Goal: Information Seeking & Learning: Check status

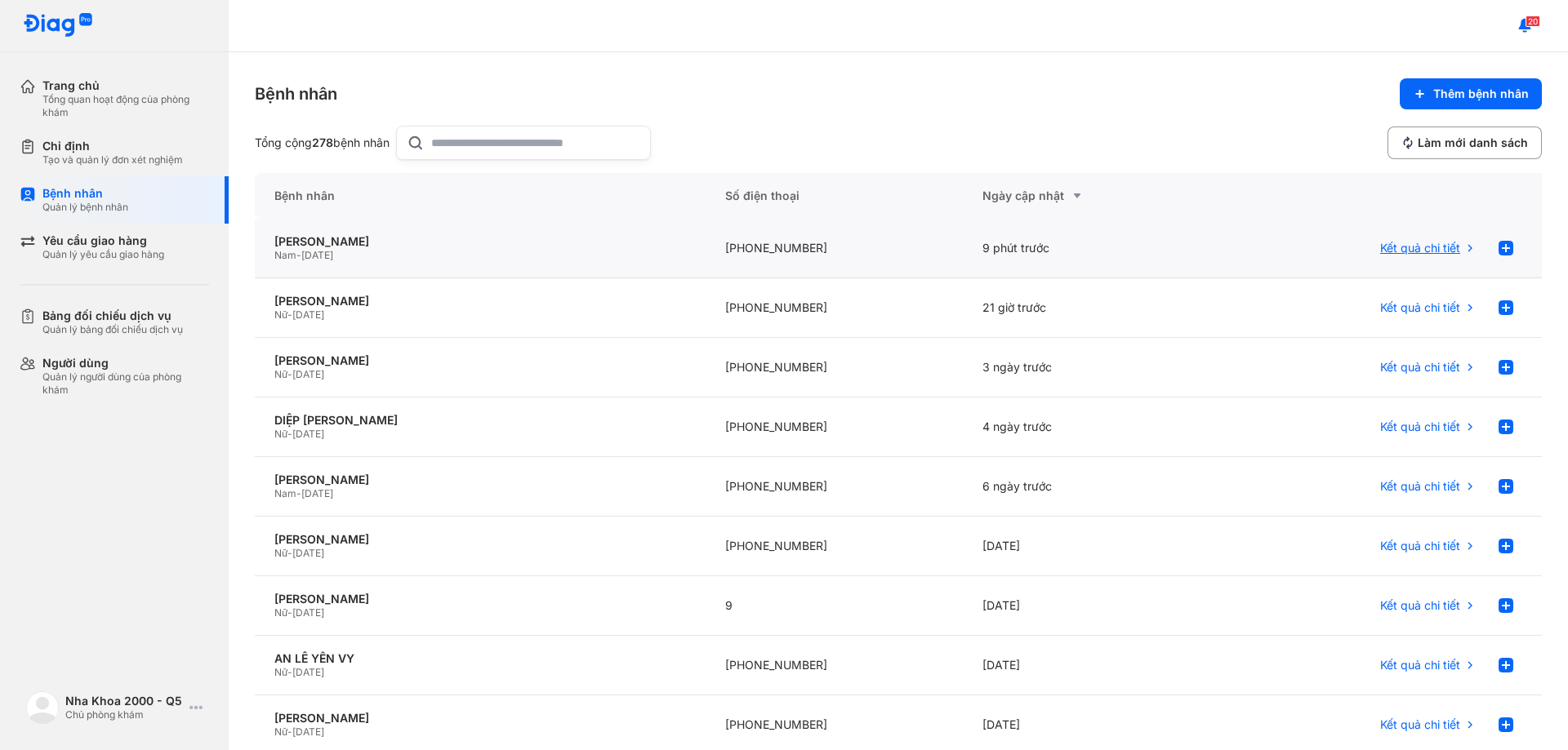
click at [1427, 247] on span "Kết quả chi tiết" at bounding box center [1420, 248] width 80 height 15
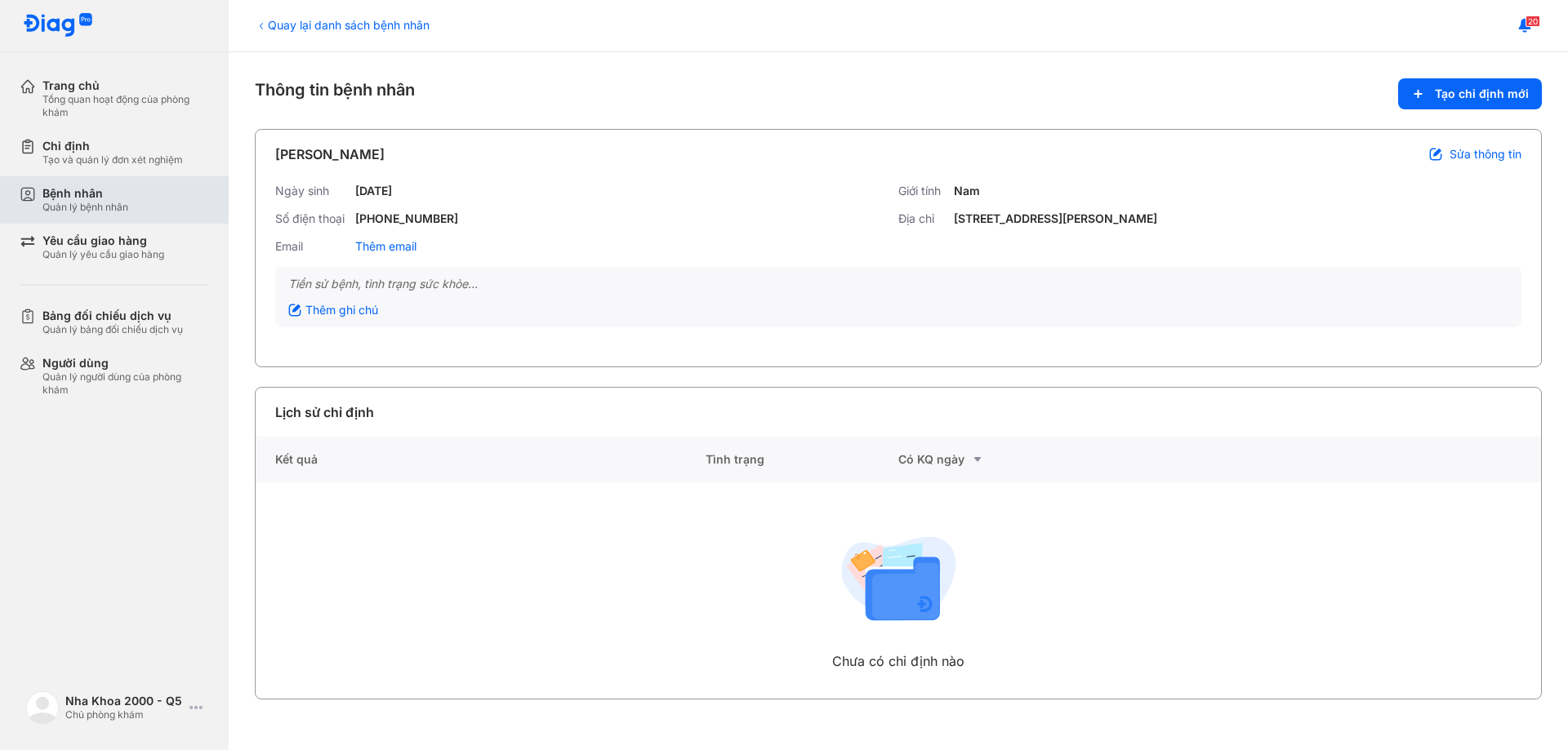
click at [74, 192] on div "Bệnh nhân" at bounding box center [85, 194] width 86 height 15
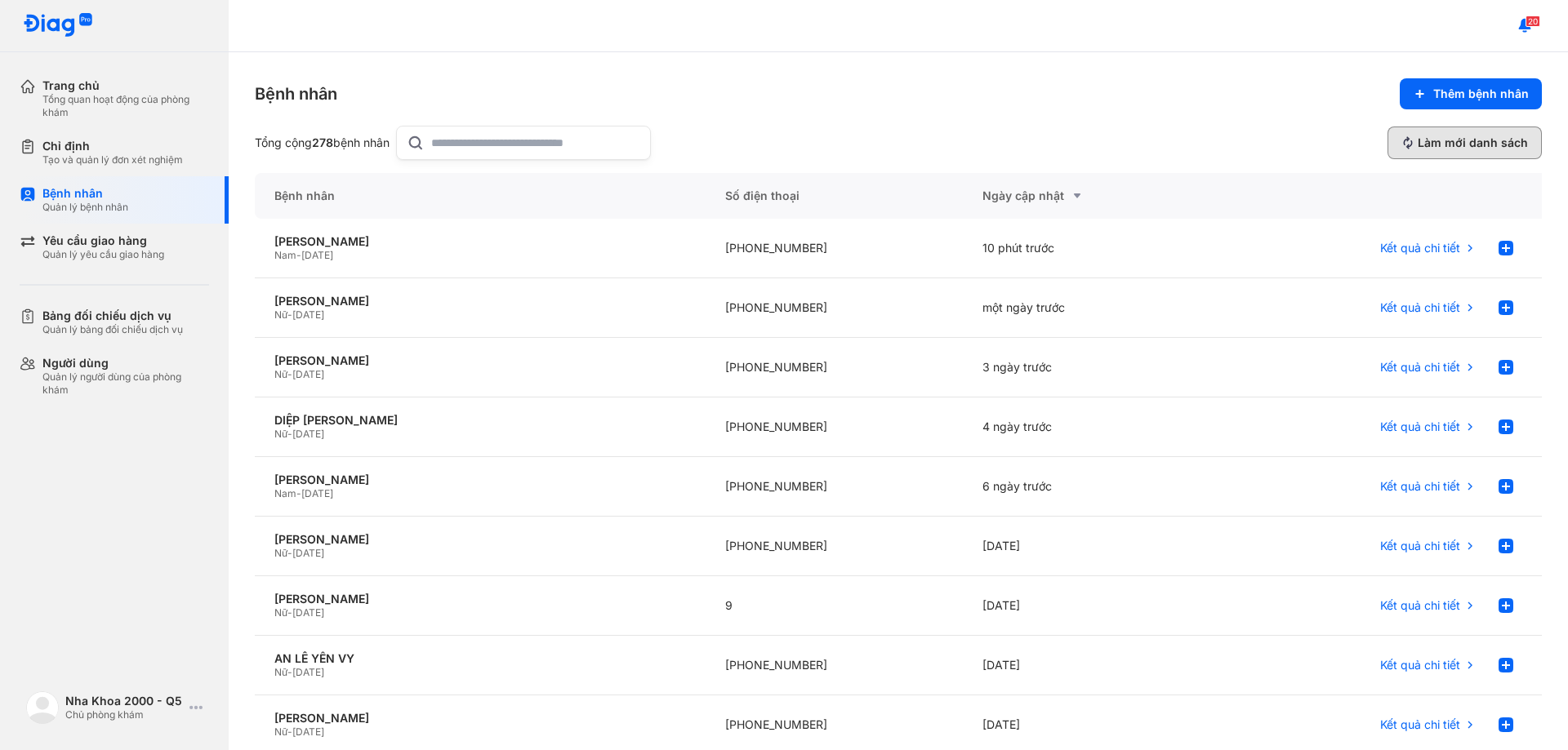
click at [1418, 145] on span "Làm mới danh sách" at bounding box center [1473, 143] width 110 height 15
